Goal: Task Accomplishment & Management: Complete application form

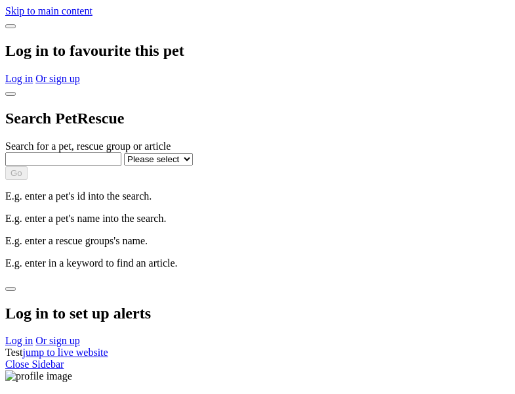
select select
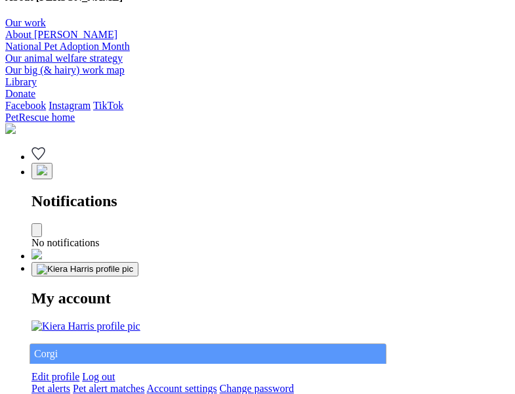
type input "Corgi"
select select "844268919"
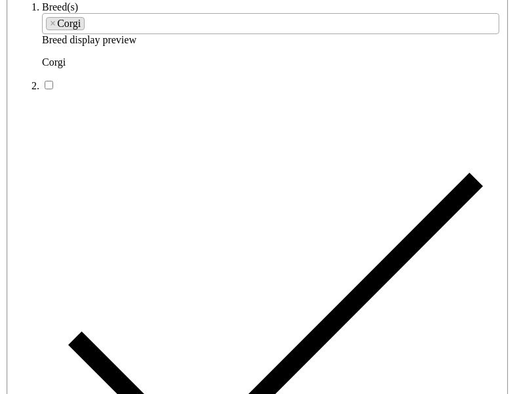
type input "Brentwood Central22, Western Australia, 6168"
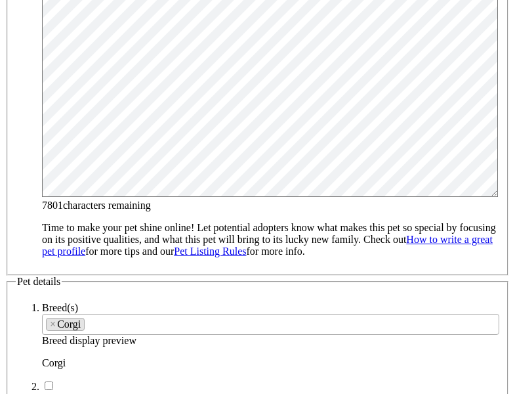
type input "14FEO934M45O193"
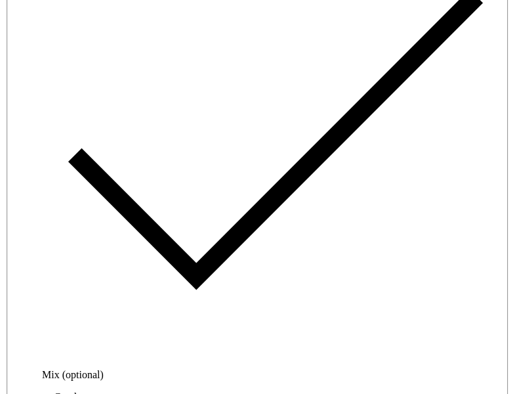
radio input "true"
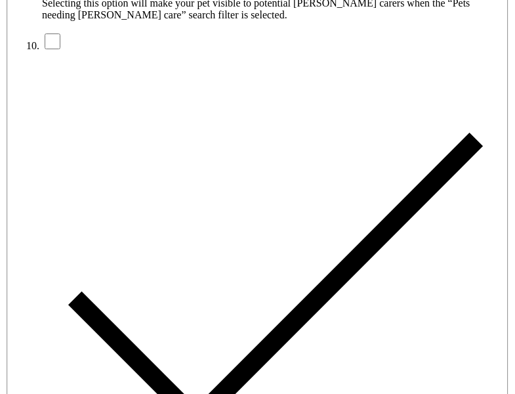
type input "Please wait..."
